Goal: Transaction & Acquisition: Purchase product/service

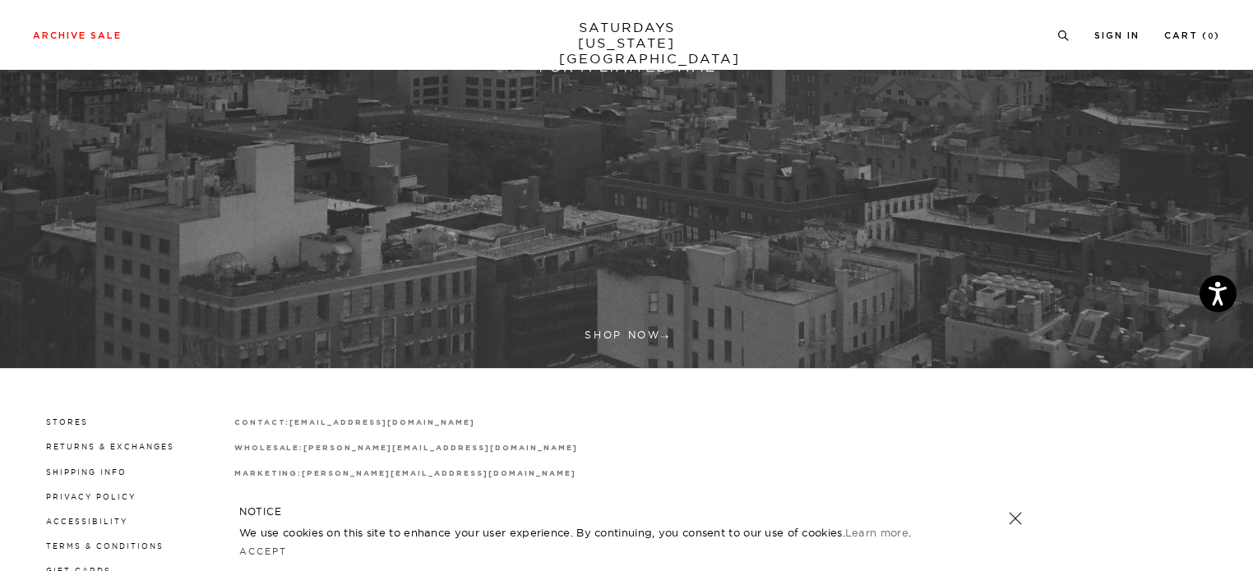
scroll to position [532, 0]
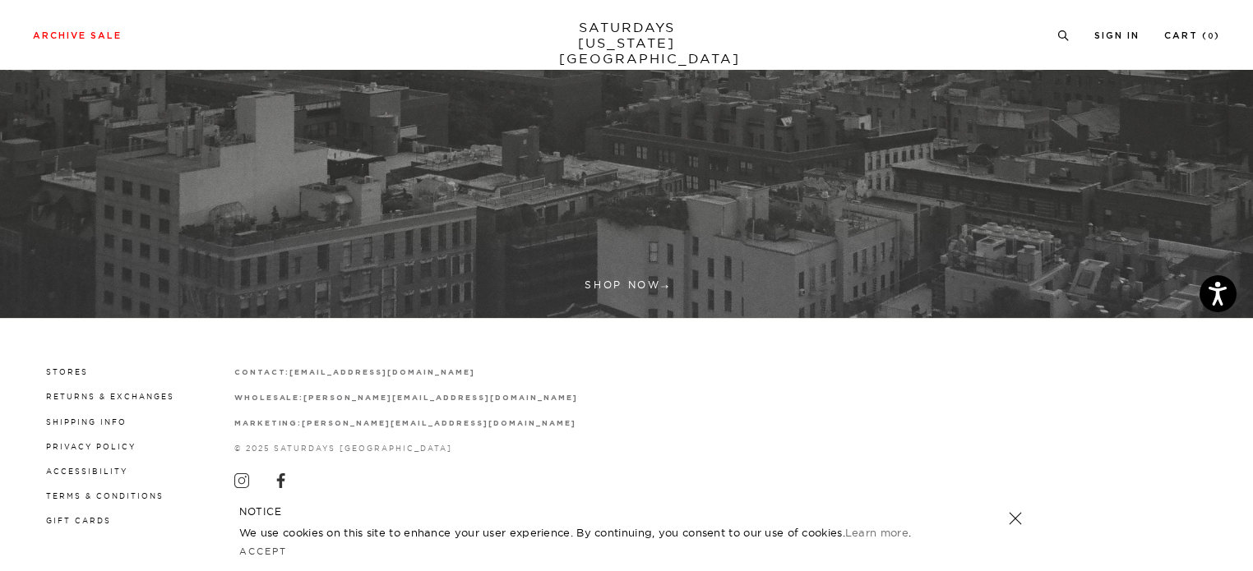
click at [657, 36] on link "SATURDAYS [US_STATE][GEOGRAPHIC_DATA]" at bounding box center [627, 43] width 136 height 47
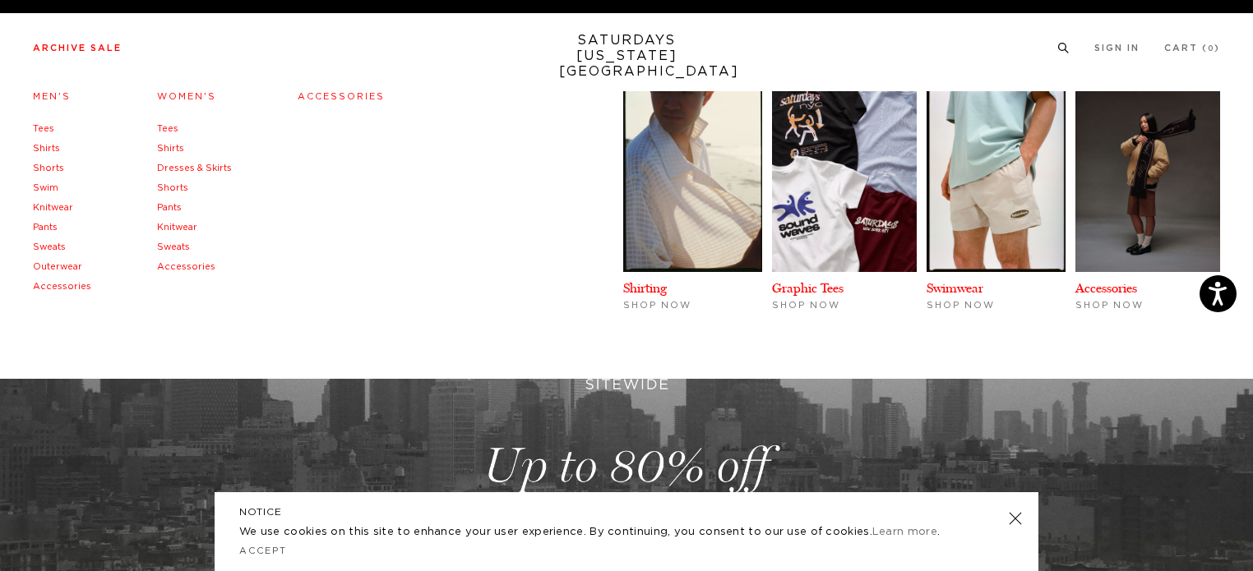
click at [48, 95] on link "Men's" at bounding box center [52, 96] width 38 height 9
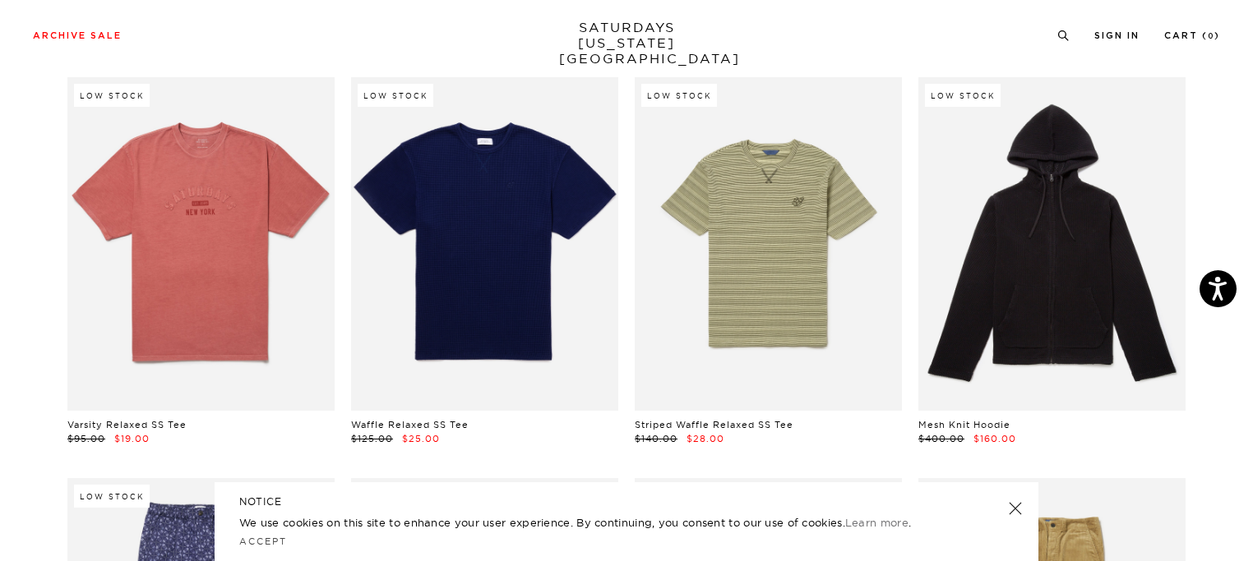
scroll to position [8559, 0]
drag, startPoint x: 1262, startPoint y: 104, endPoint x: 1247, endPoint y: 239, distance: 135.6
click at [1013, 513] on link at bounding box center [1014, 508] width 23 height 23
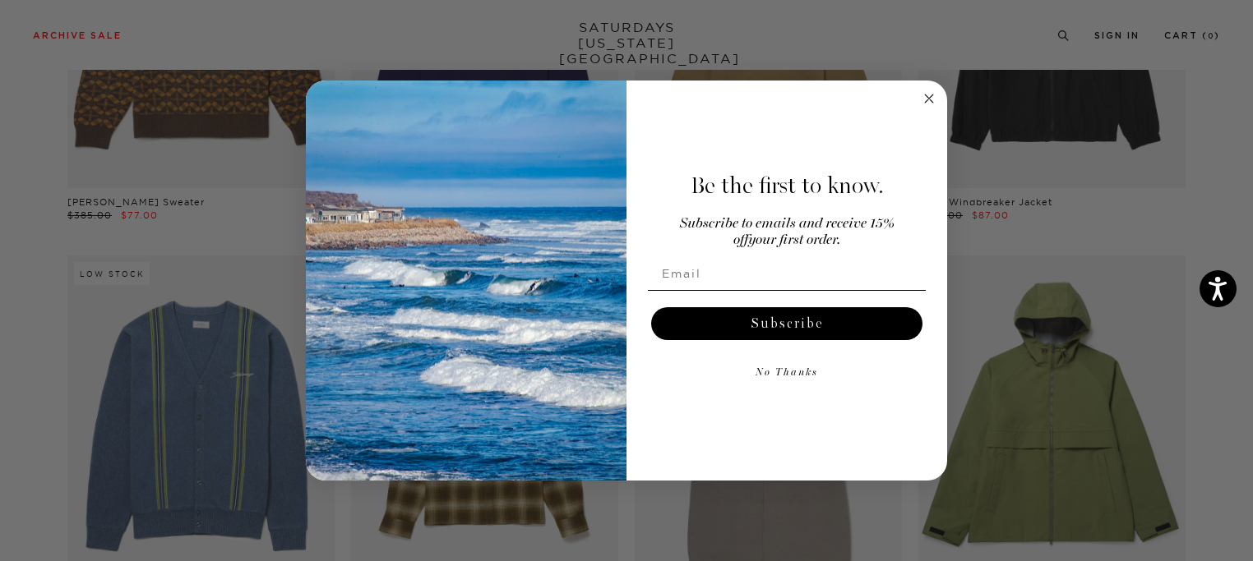
scroll to position [12062, 0]
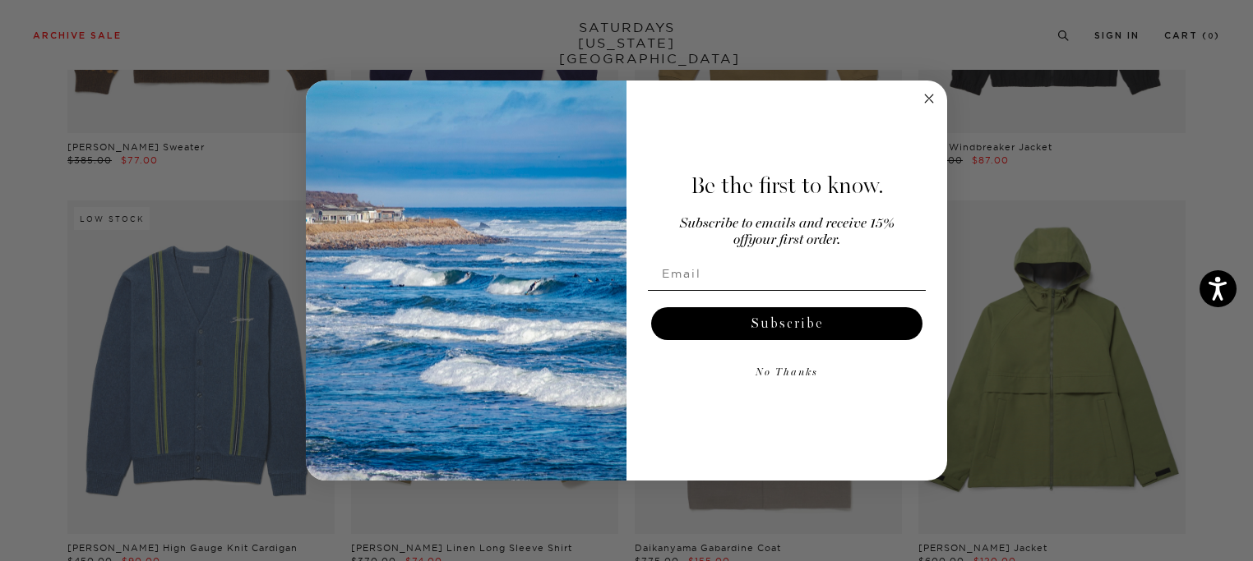
click at [930, 95] on circle "Close dialog" at bounding box center [929, 98] width 19 height 19
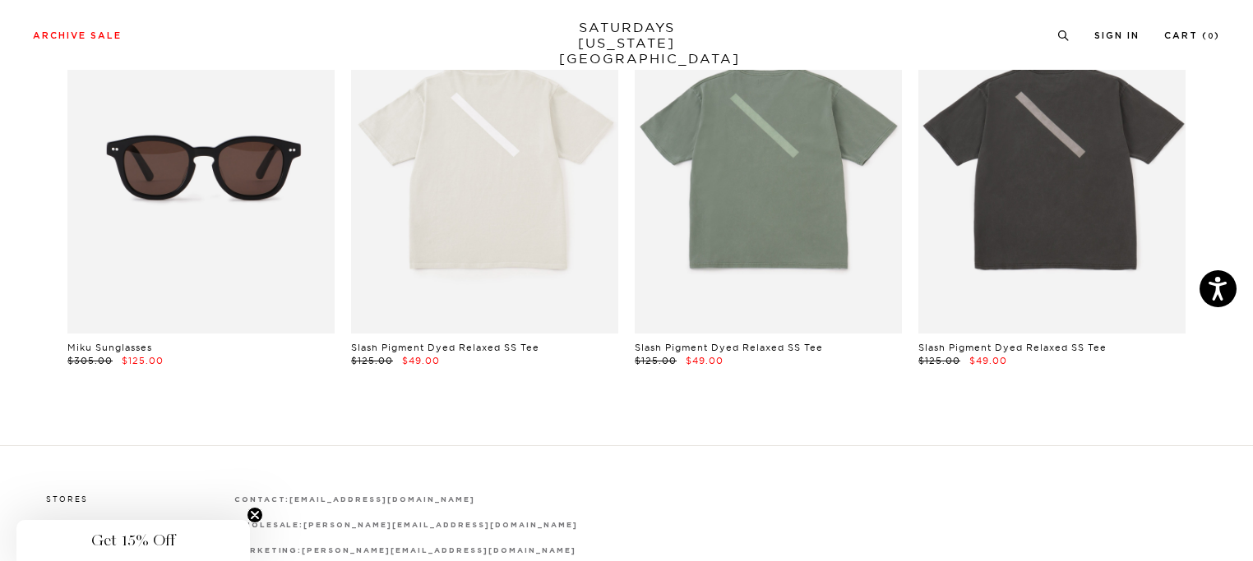
scroll to position [23180, 0]
